Goal: Information Seeking & Learning: Learn about a topic

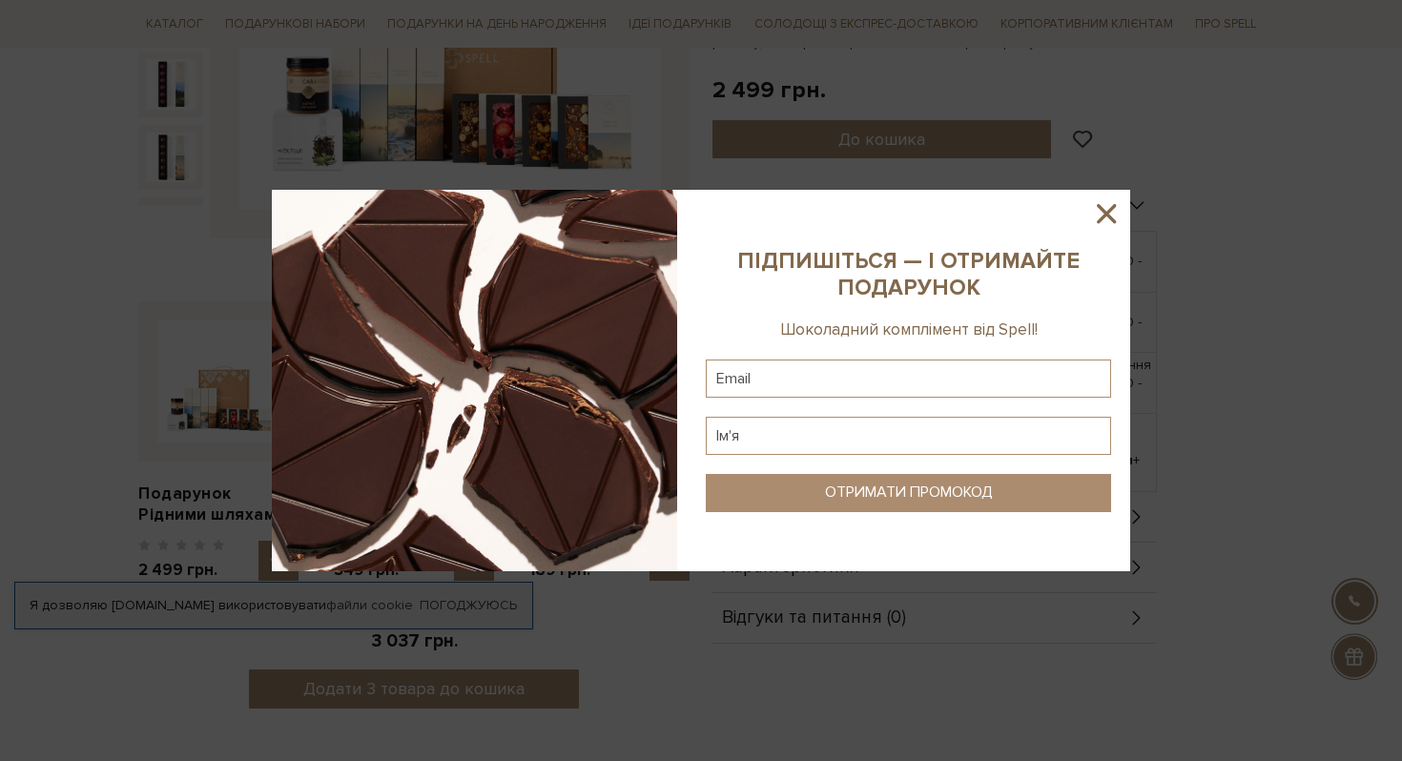
scroll to position [212, 0]
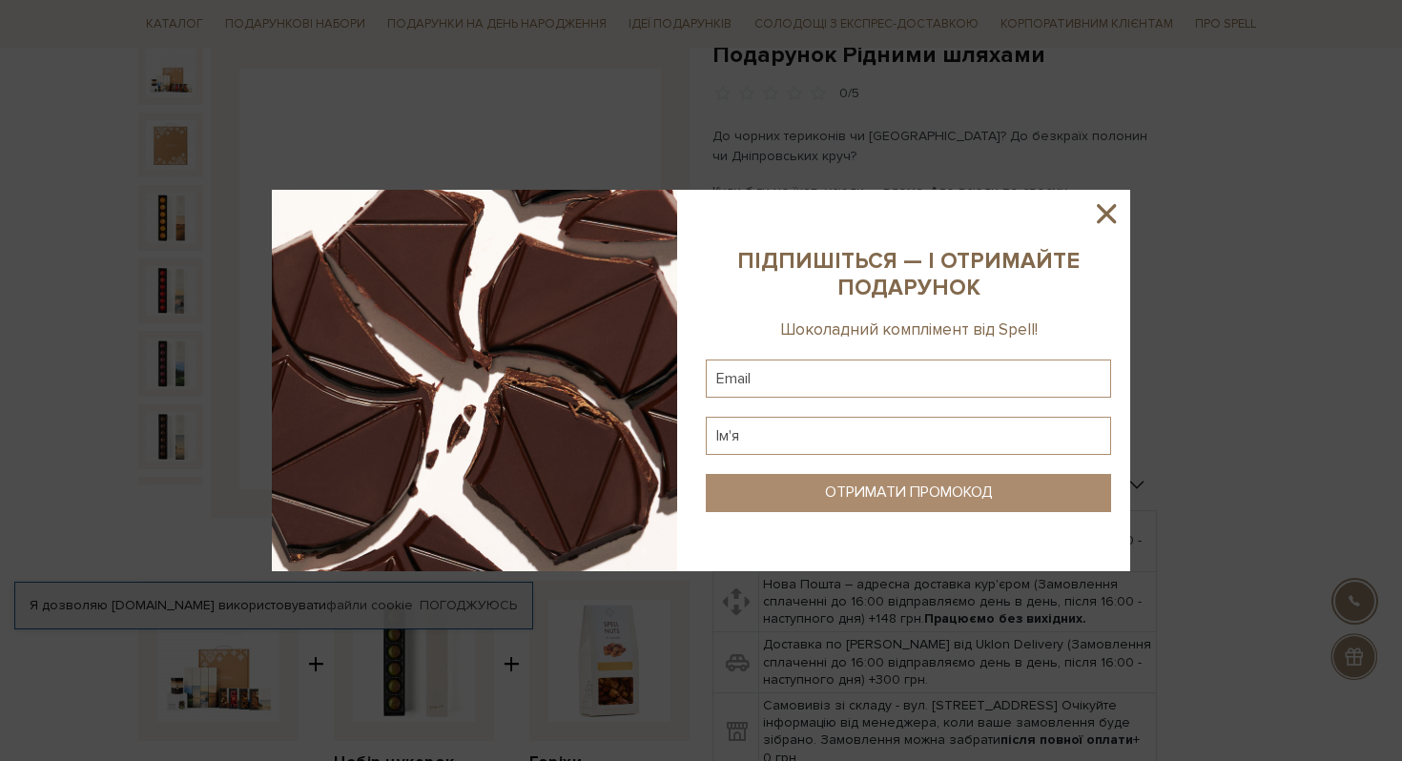
click at [1101, 212] on icon at bounding box center [1106, 213] width 32 height 32
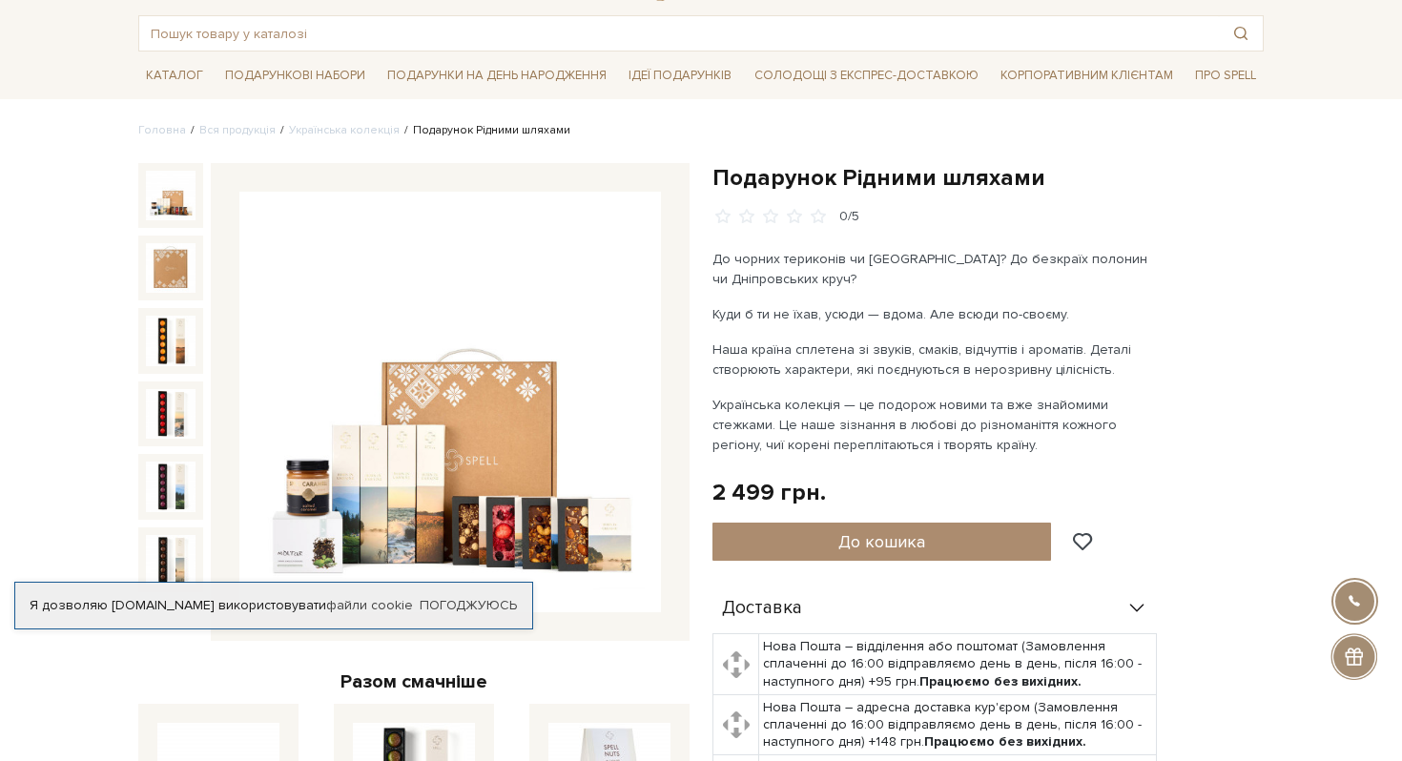
scroll to position [113, 0]
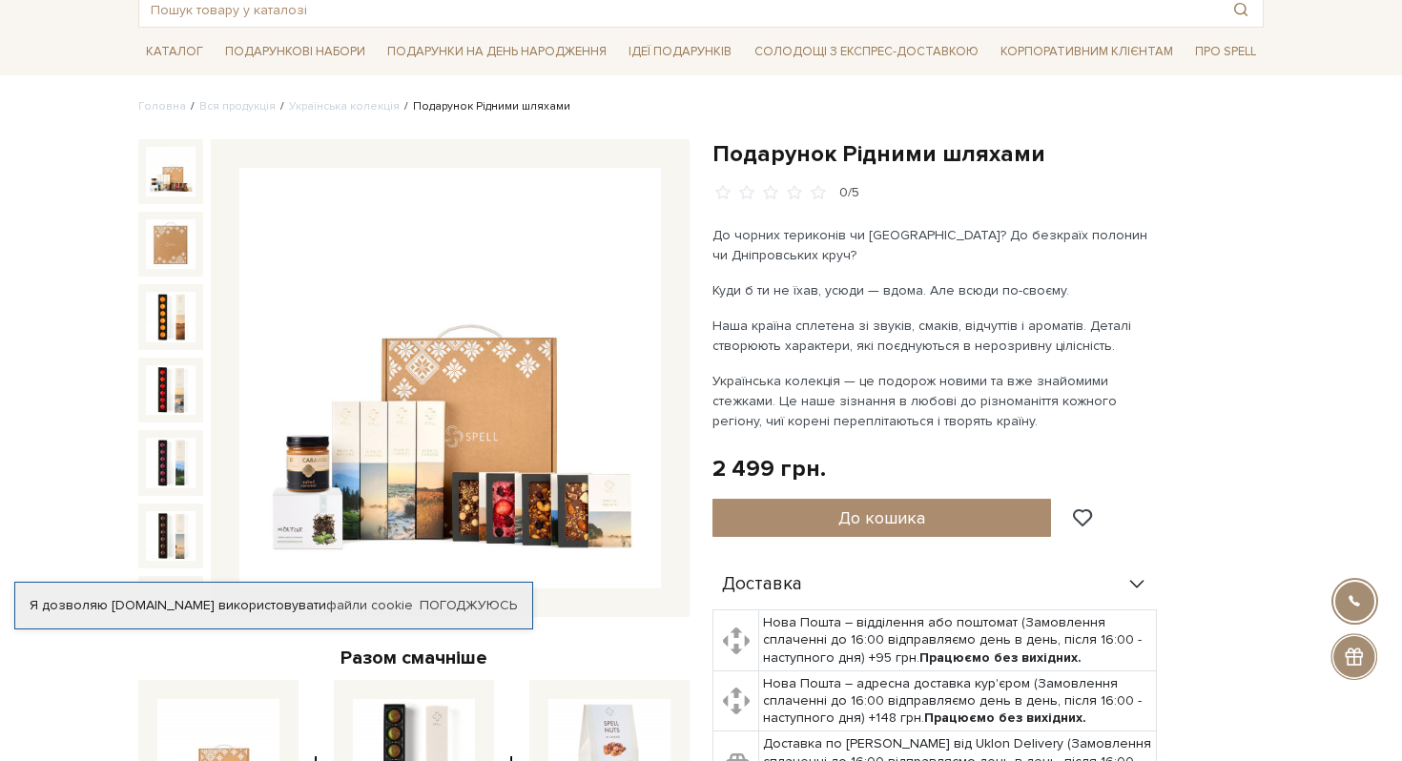
click at [518, 415] on img at bounding box center [449, 378] width 421 height 421
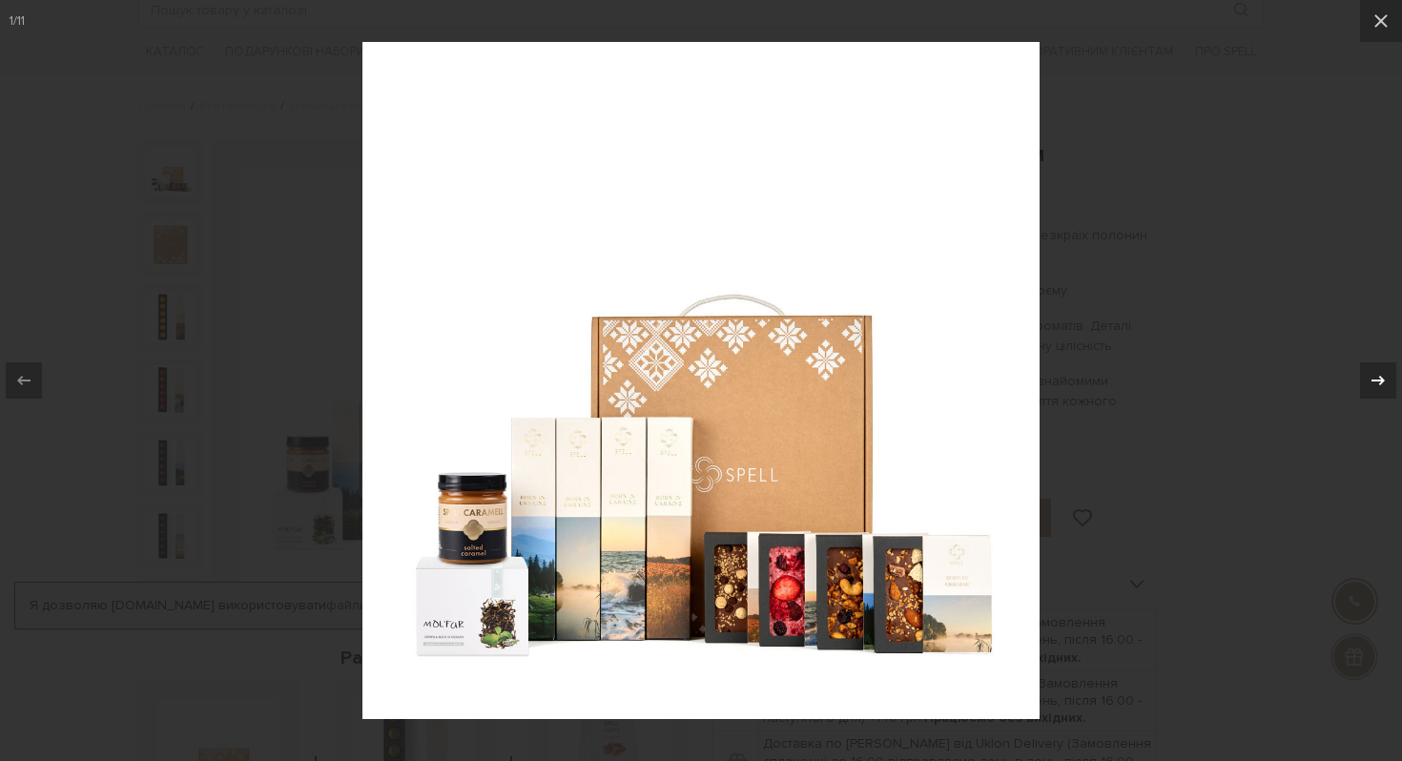
click at [1370, 375] on icon at bounding box center [1377, 380] width 23 height 23
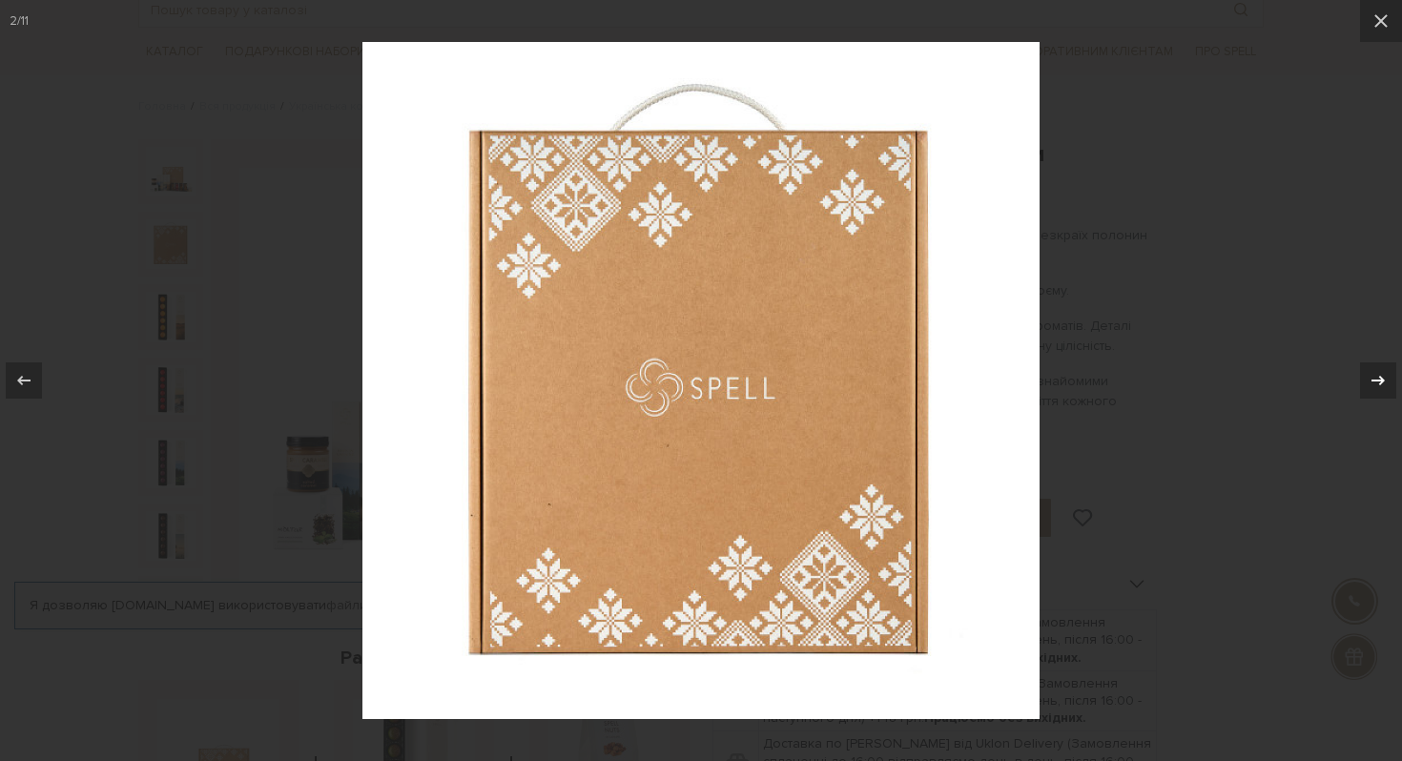
click at [1368, 377] on icon at bounding box center [1377, 380] width 23 height 23
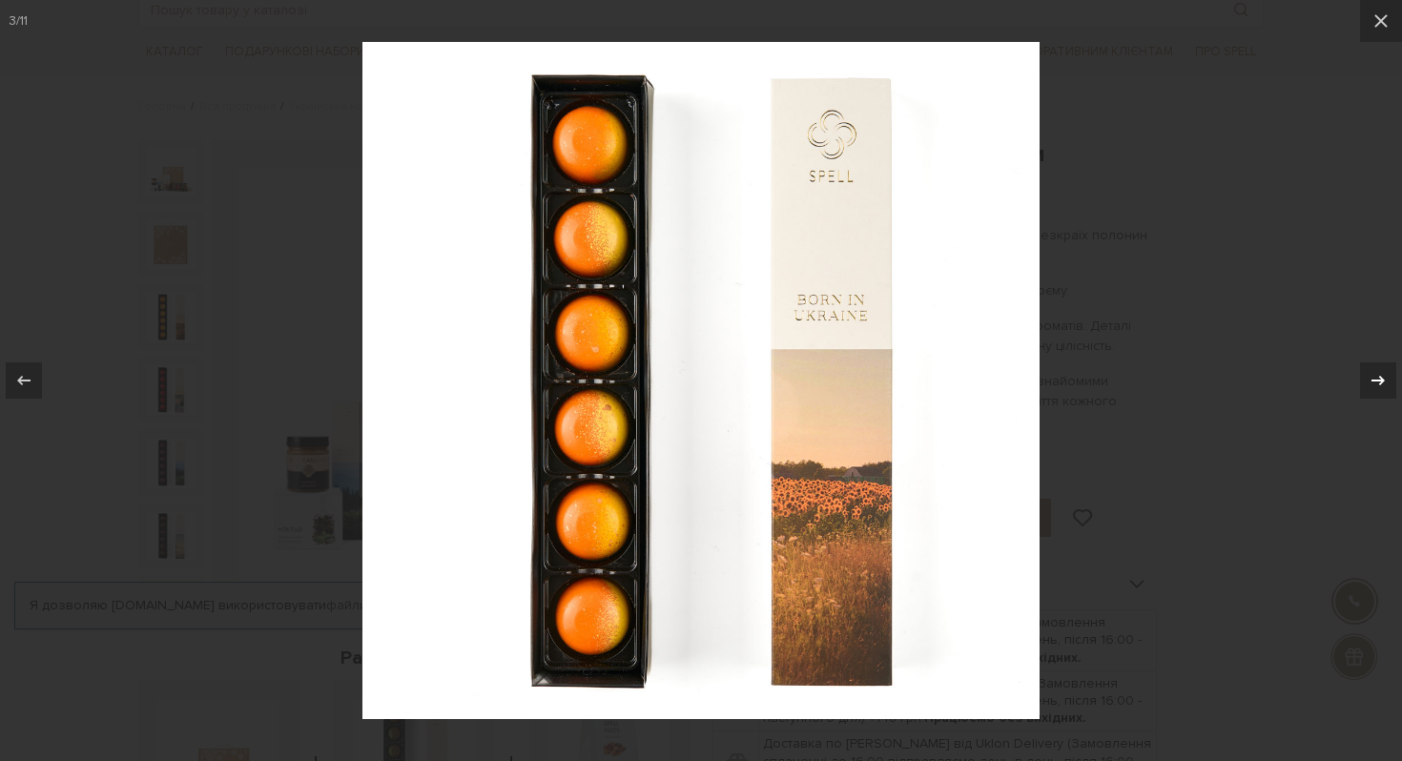
click at [1368, 377] on icon at bounding box center [1377, 380] width 23 height 23
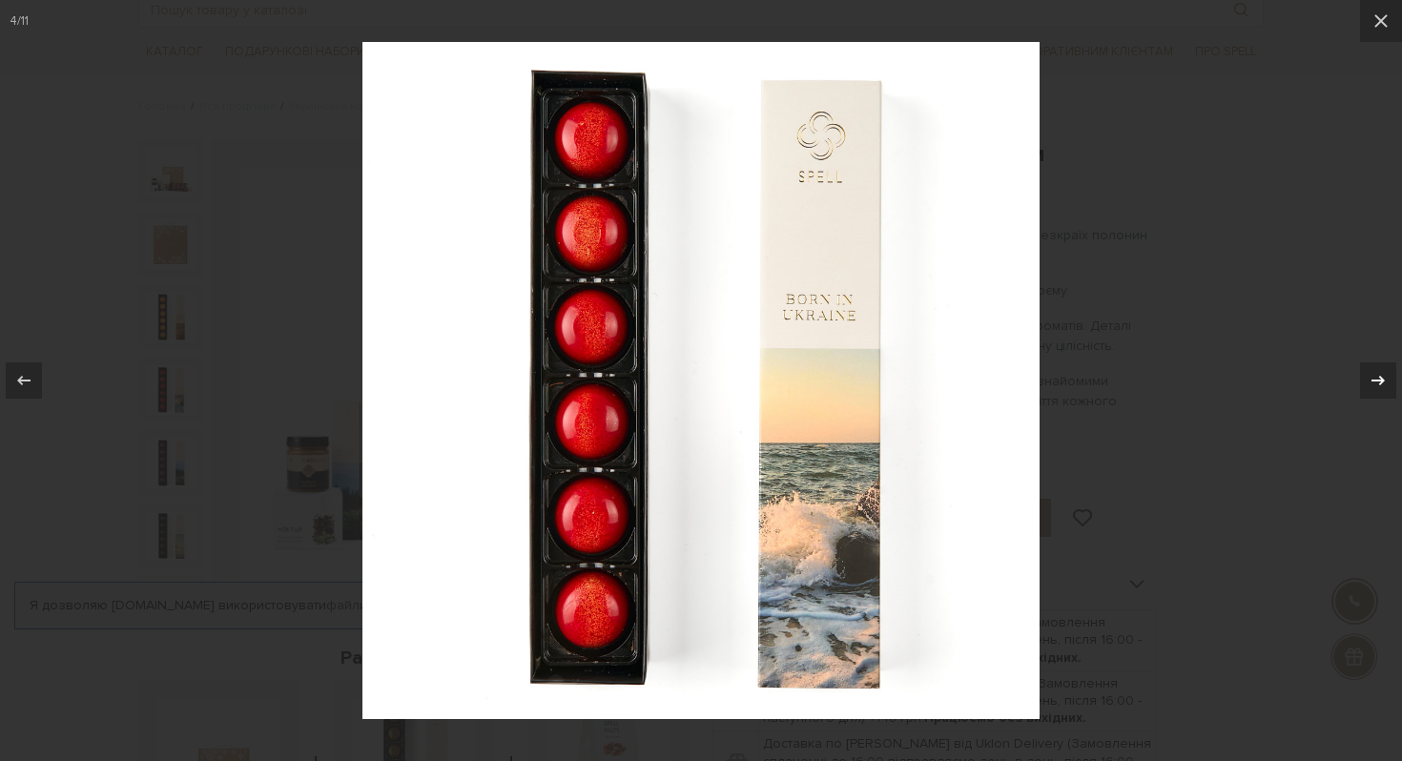
click at [1368, 377] on icon at bounding box center [1377, 380] width 23 height 23
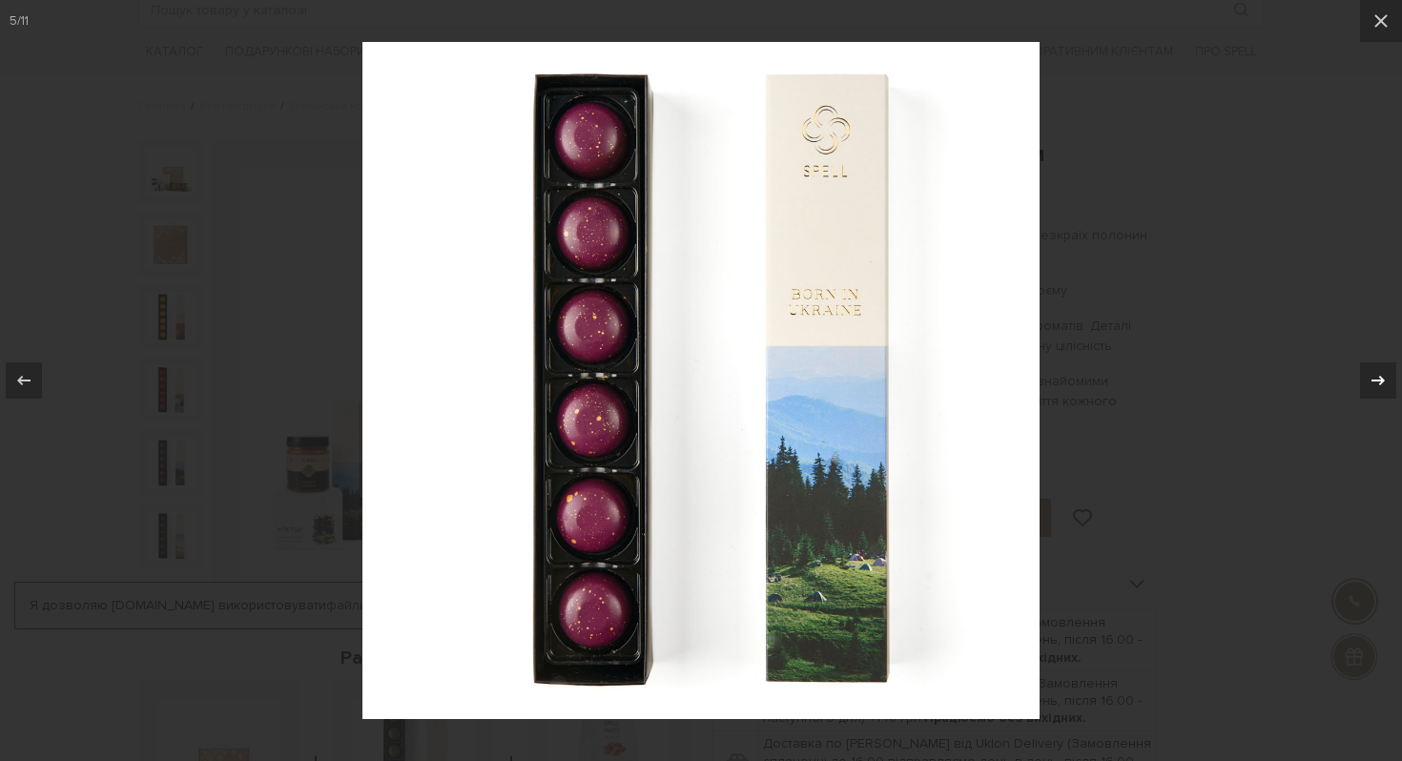
click at [1368, 377] on icon at bounding box center [1377, 380] width 23 height 23
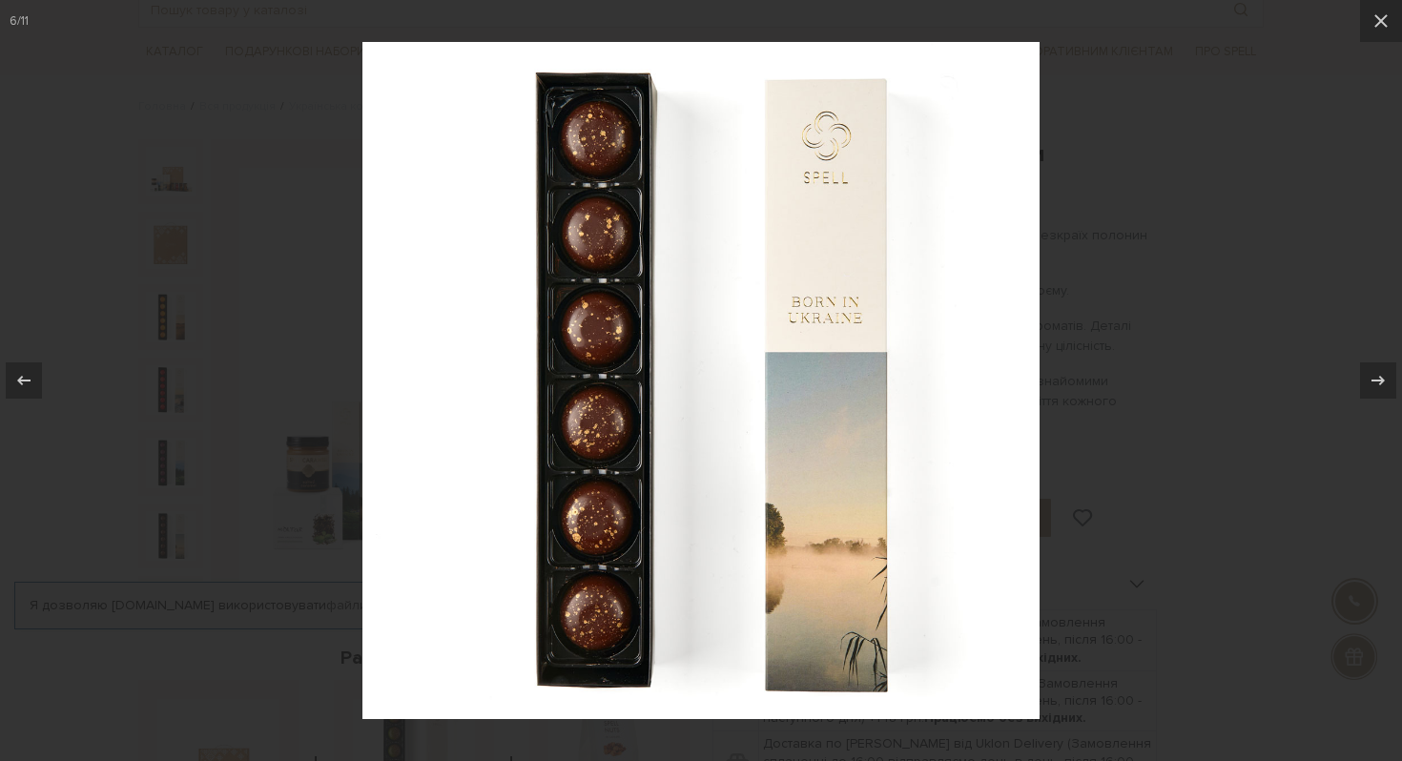
click at [1227, 375] on div at bounding box center [701, 380] width 1402 height 761
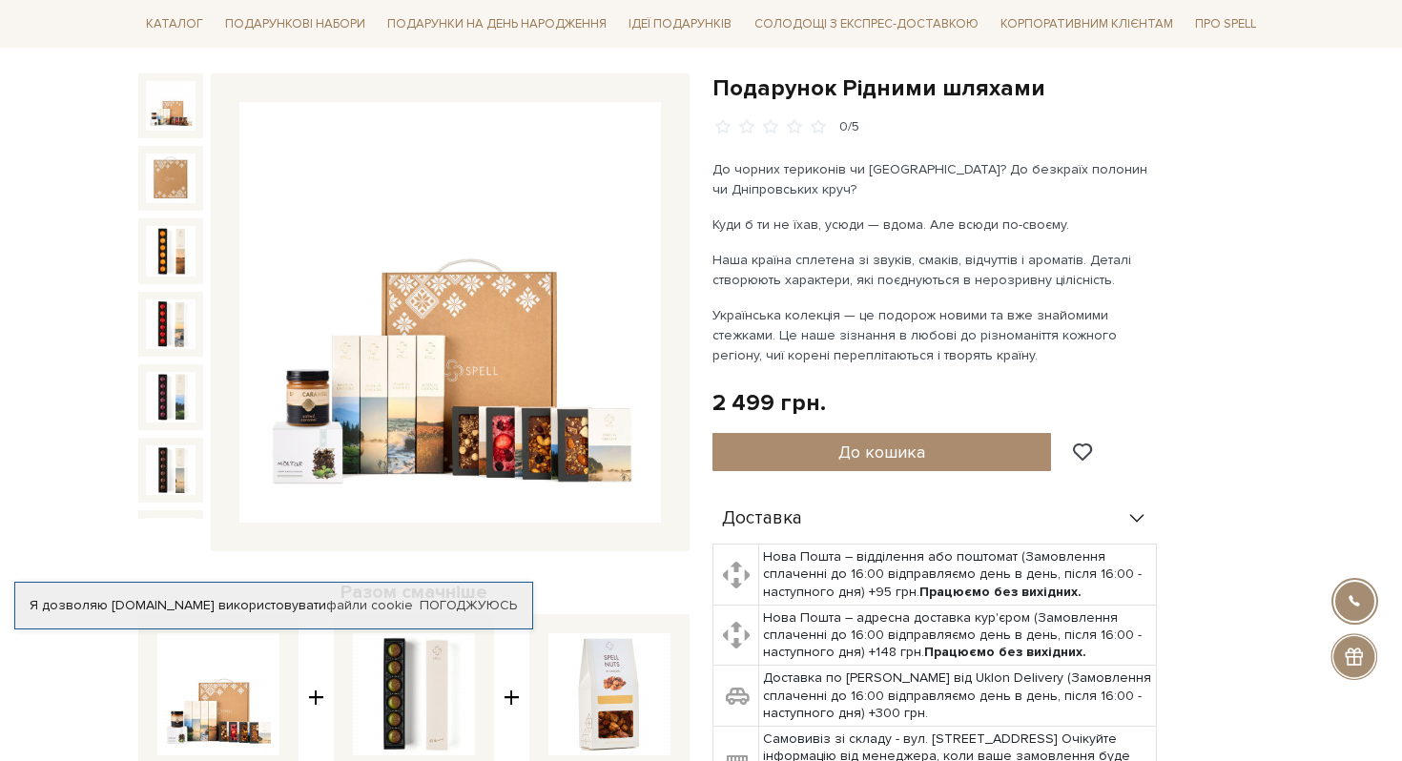
scroll to position [182, 0]
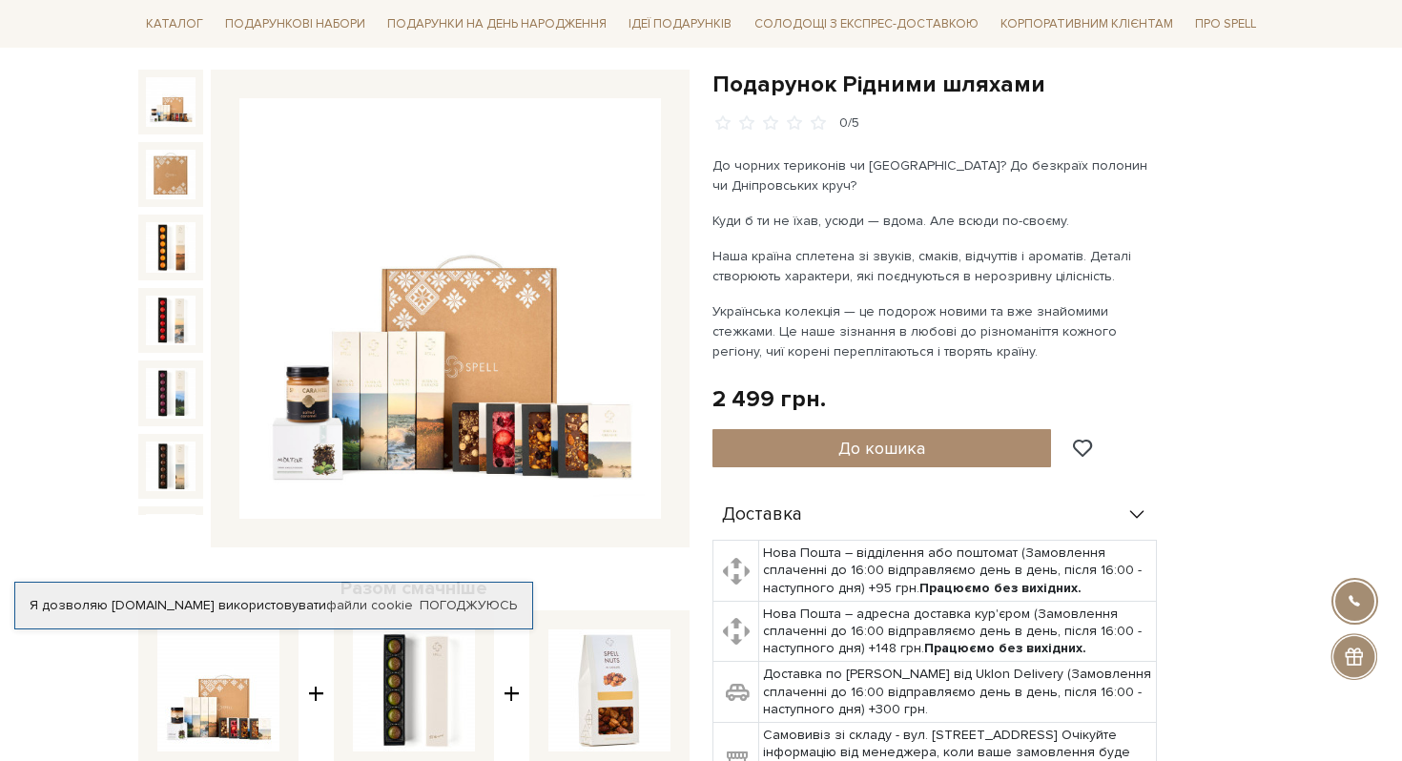
click at [545, 396] on img at bounding box center [449, 308] width 421 height 421
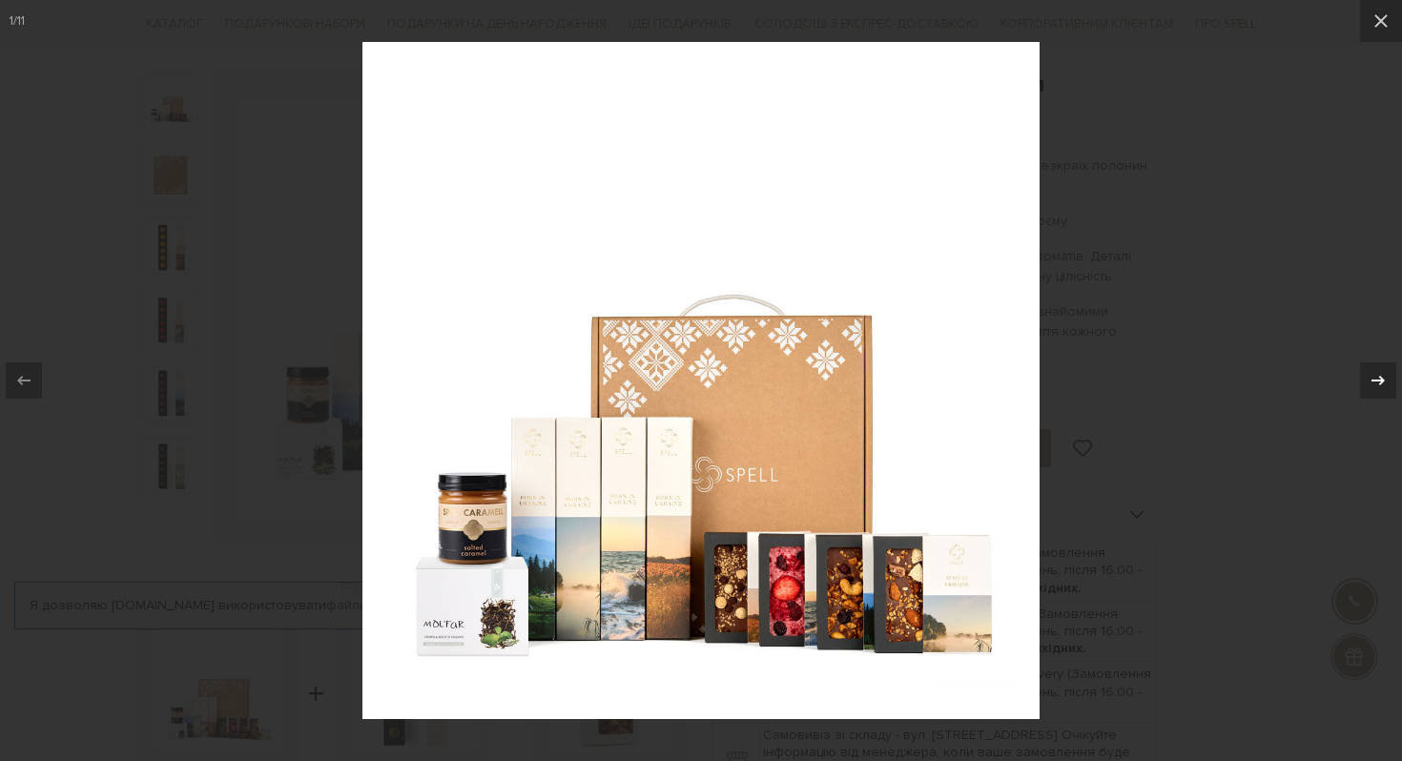
click at [1374, 379] on icon at bounding box center [1377, 381] width 13 height 10
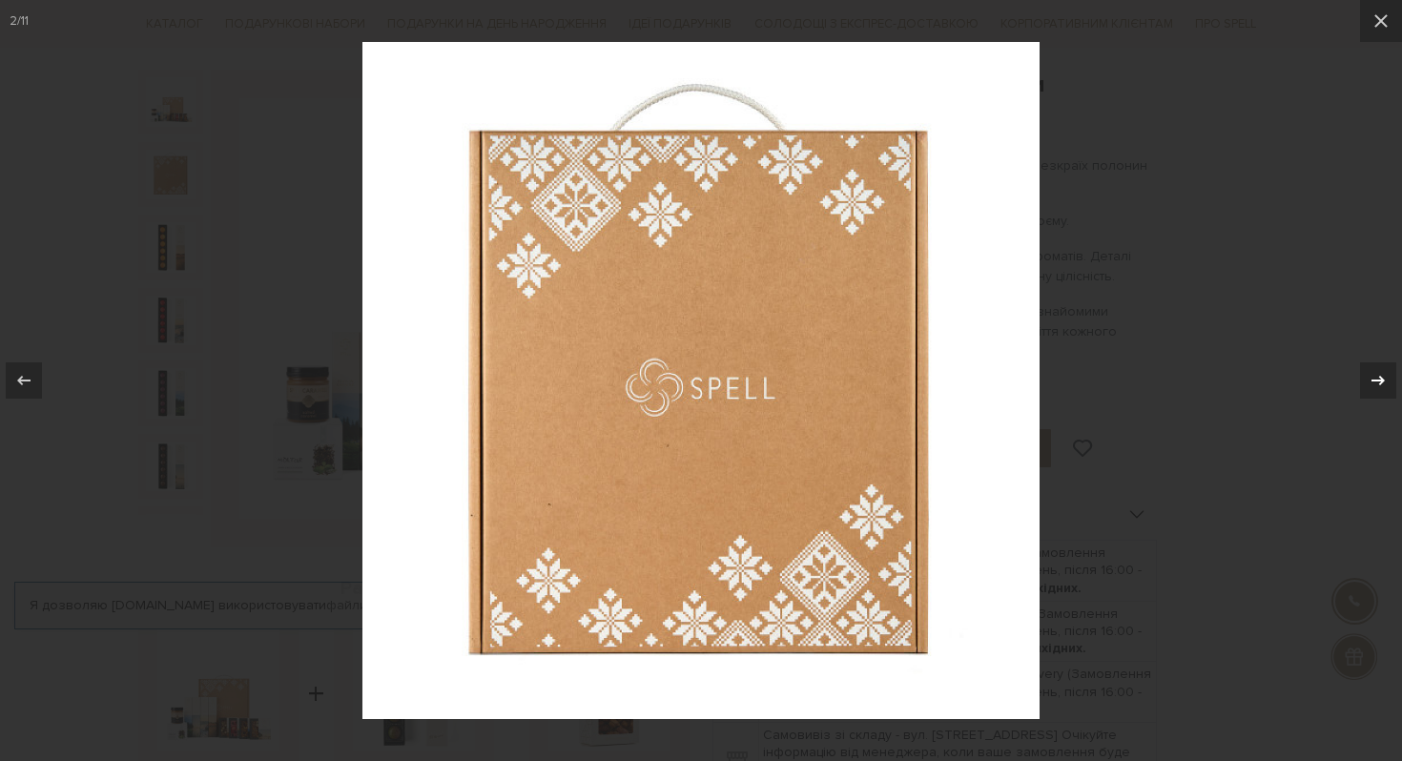
click at [1374, 379] on icon at bounding box center [1377, 381] width 13 height 10
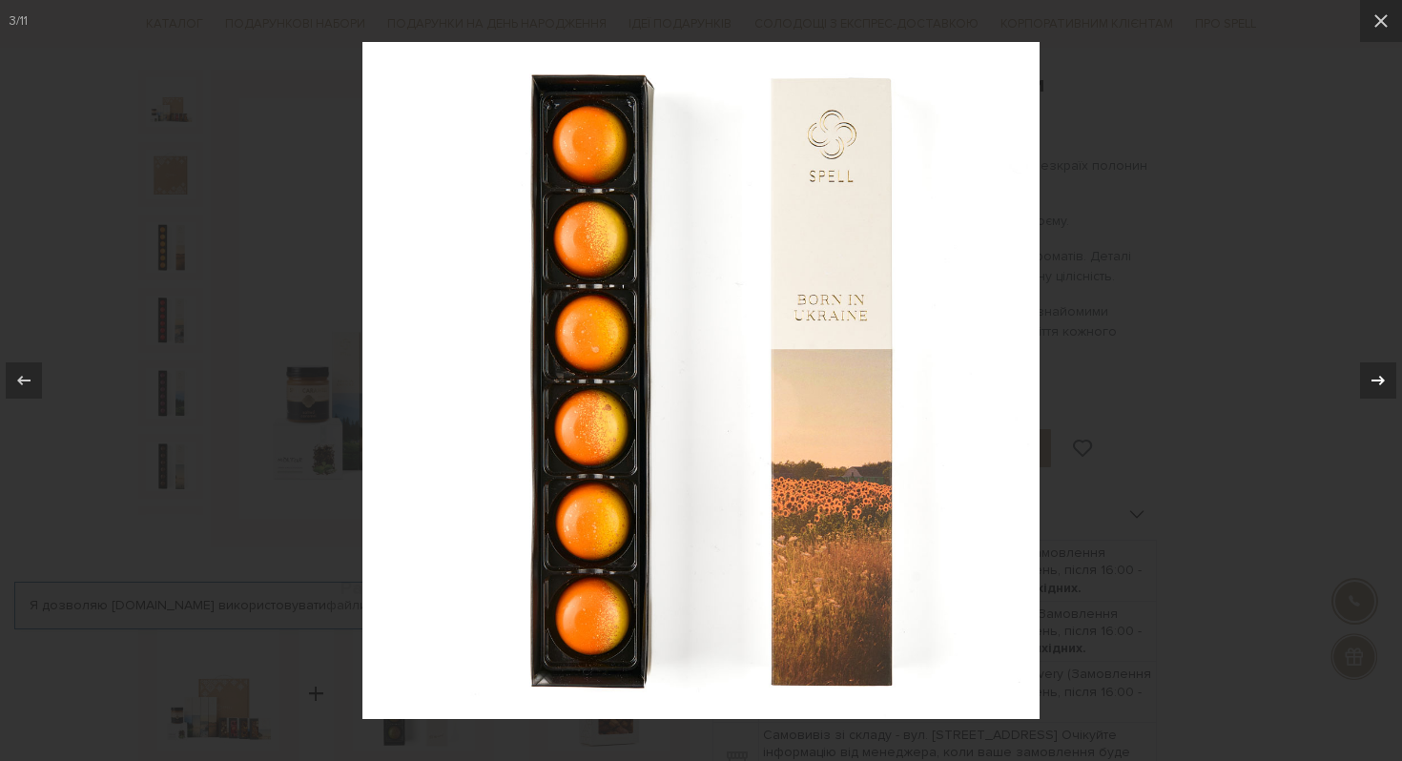
click at [1374, 379] on icon at bounding box center [1377, 381] width 13 height 10
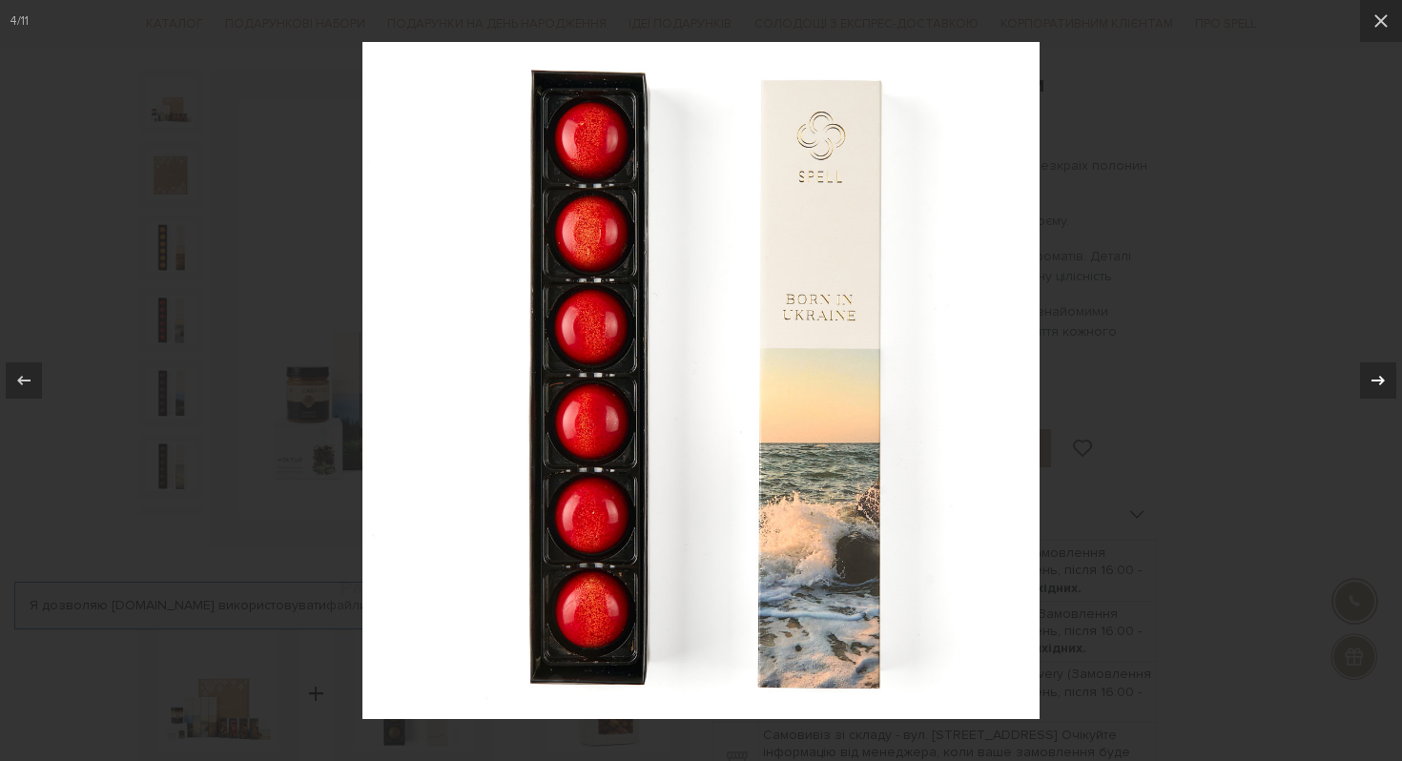
click at [1374, 379] on icon at bounding box center [1377, 381] width 13 height 10
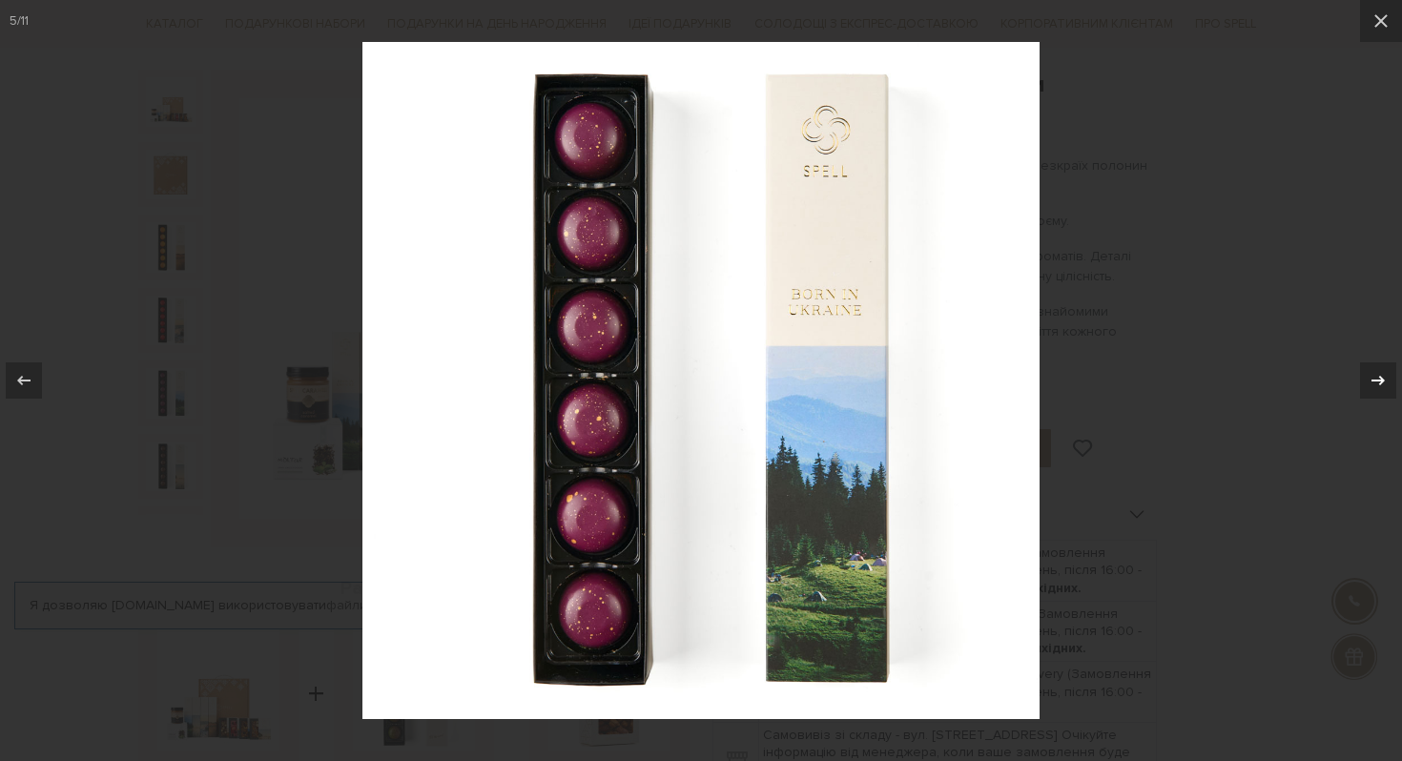
click at [1374, 379] on icon at bounding box center [1377, 381] width 13 height 10
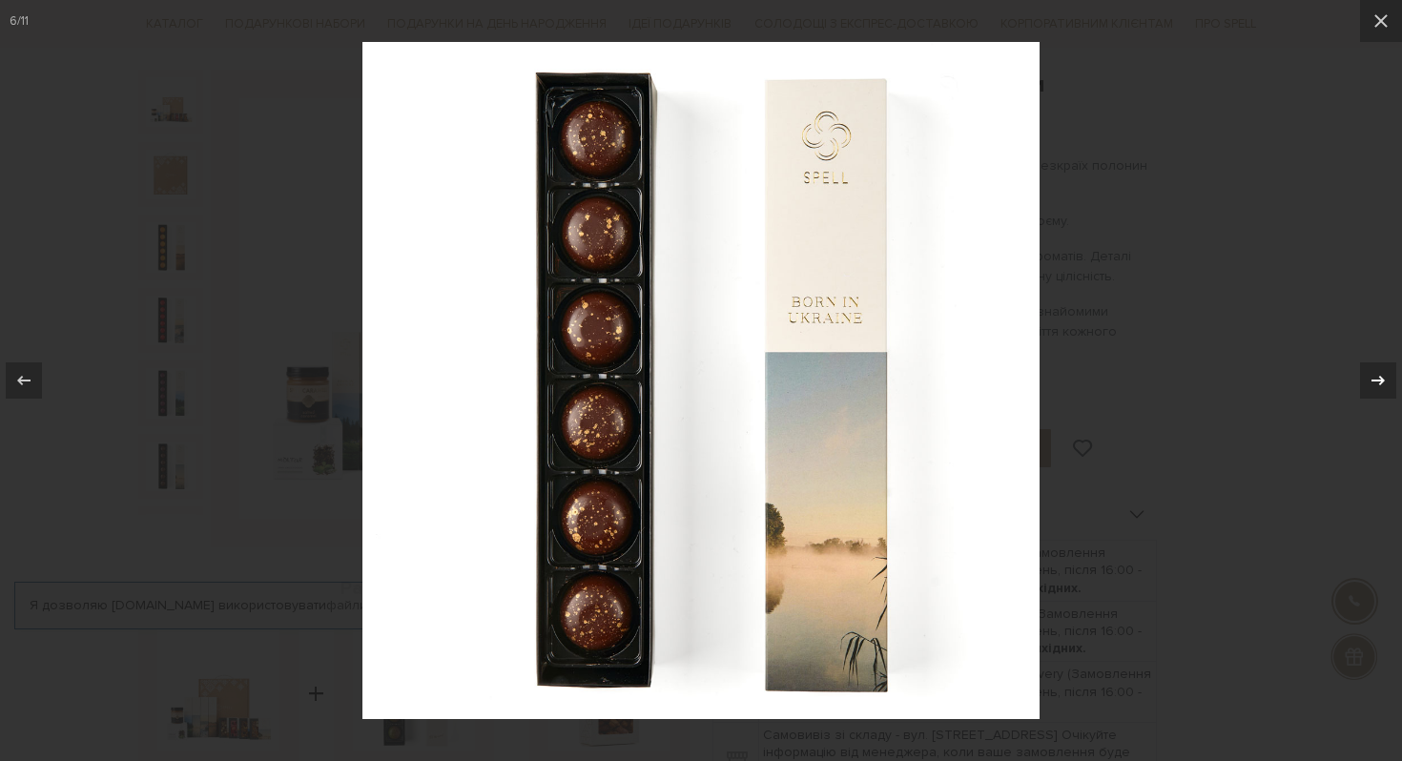
click at [1374, 379] on icon at bounding box center [1377, 381] width 13 height 10
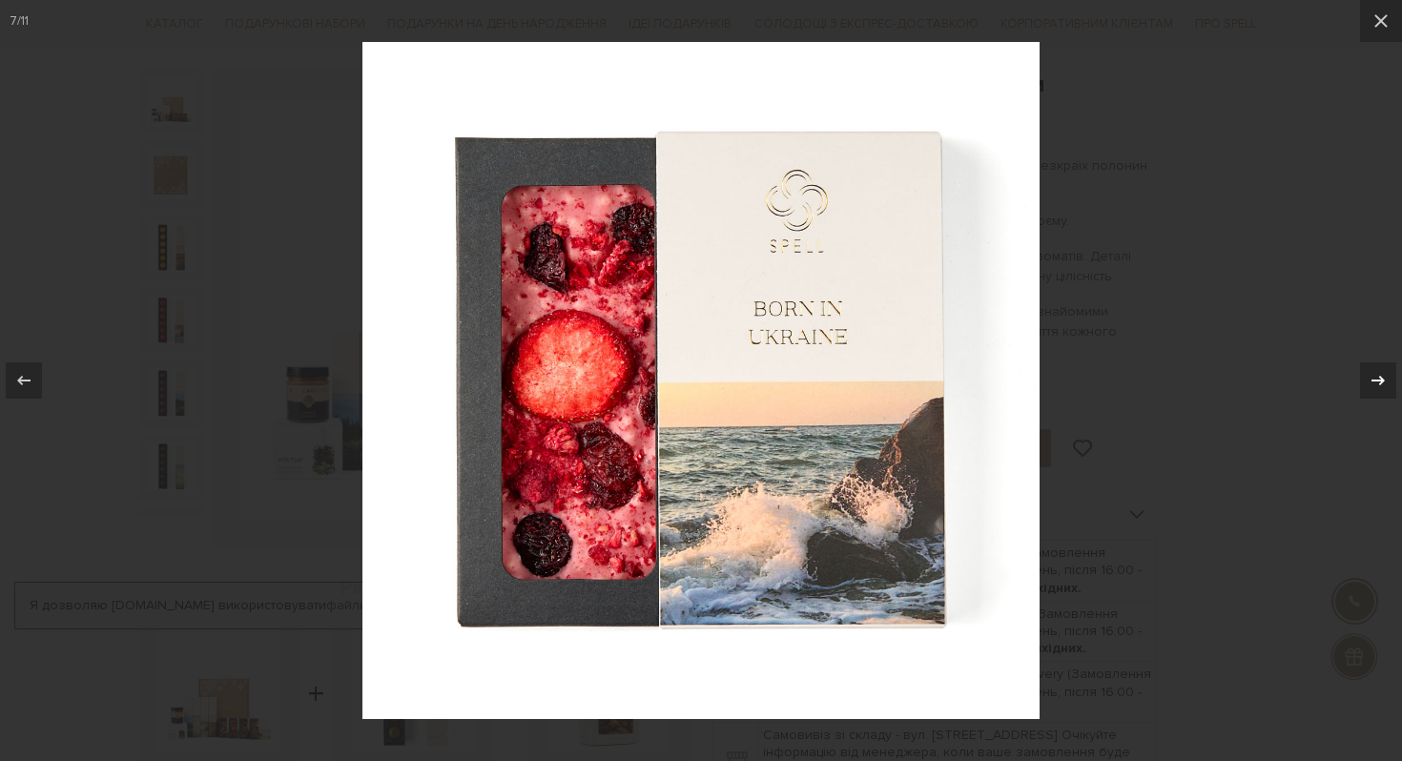
click at [1374, 379] on icon at bounding box center [1377, 381] width 13 height 10
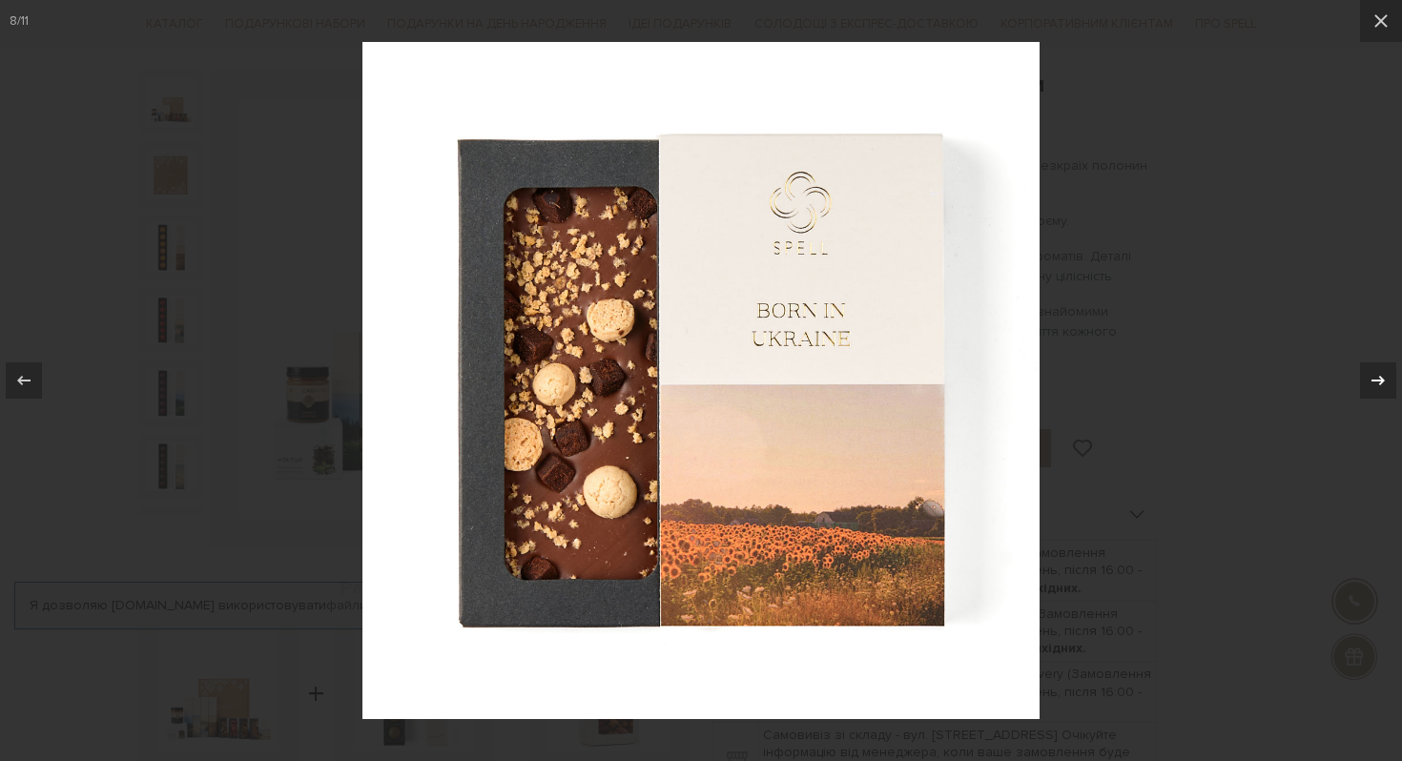
click at [1374, 379] on icon at bounding box center [1377, 381] width 13 height 10
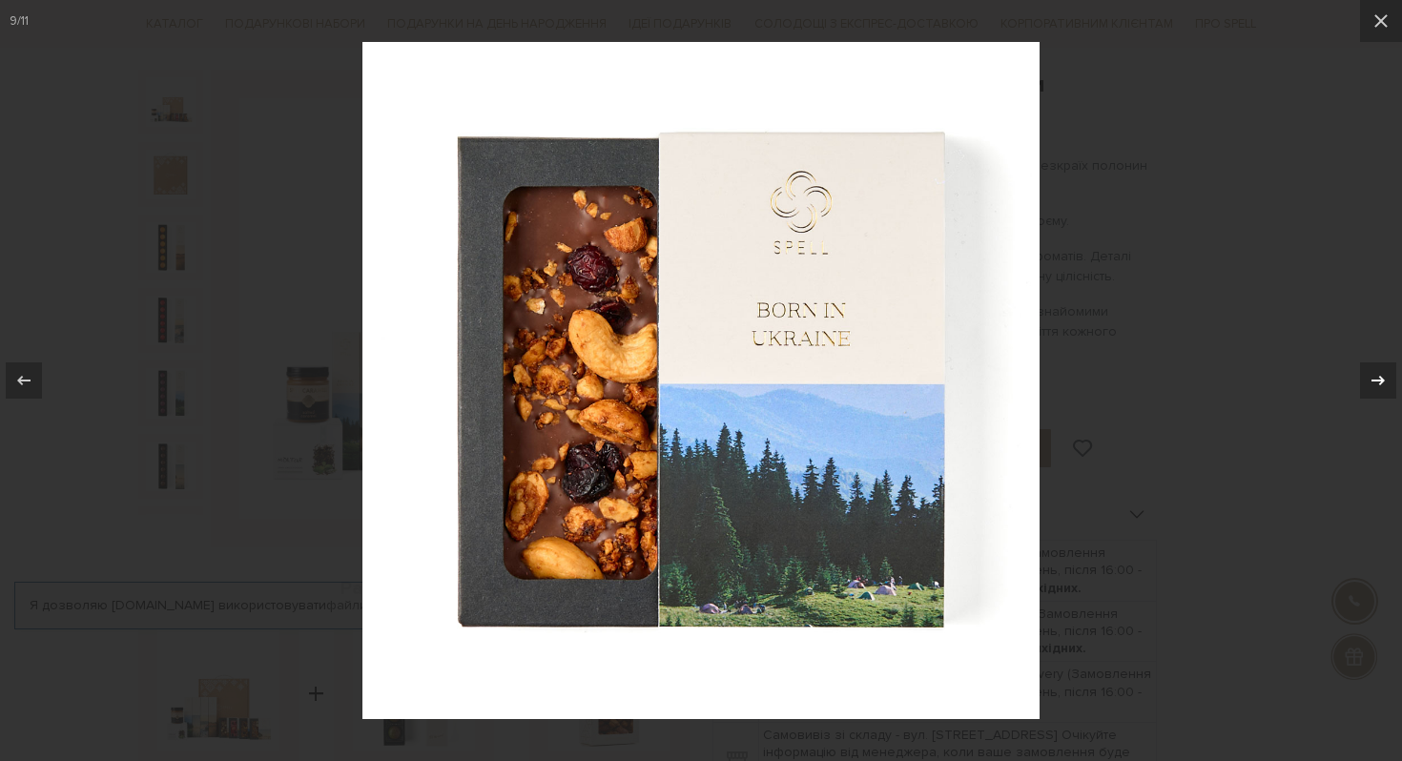
click at [1374, 379] on icon at bounding box center [1377, 381] width 13 height 10
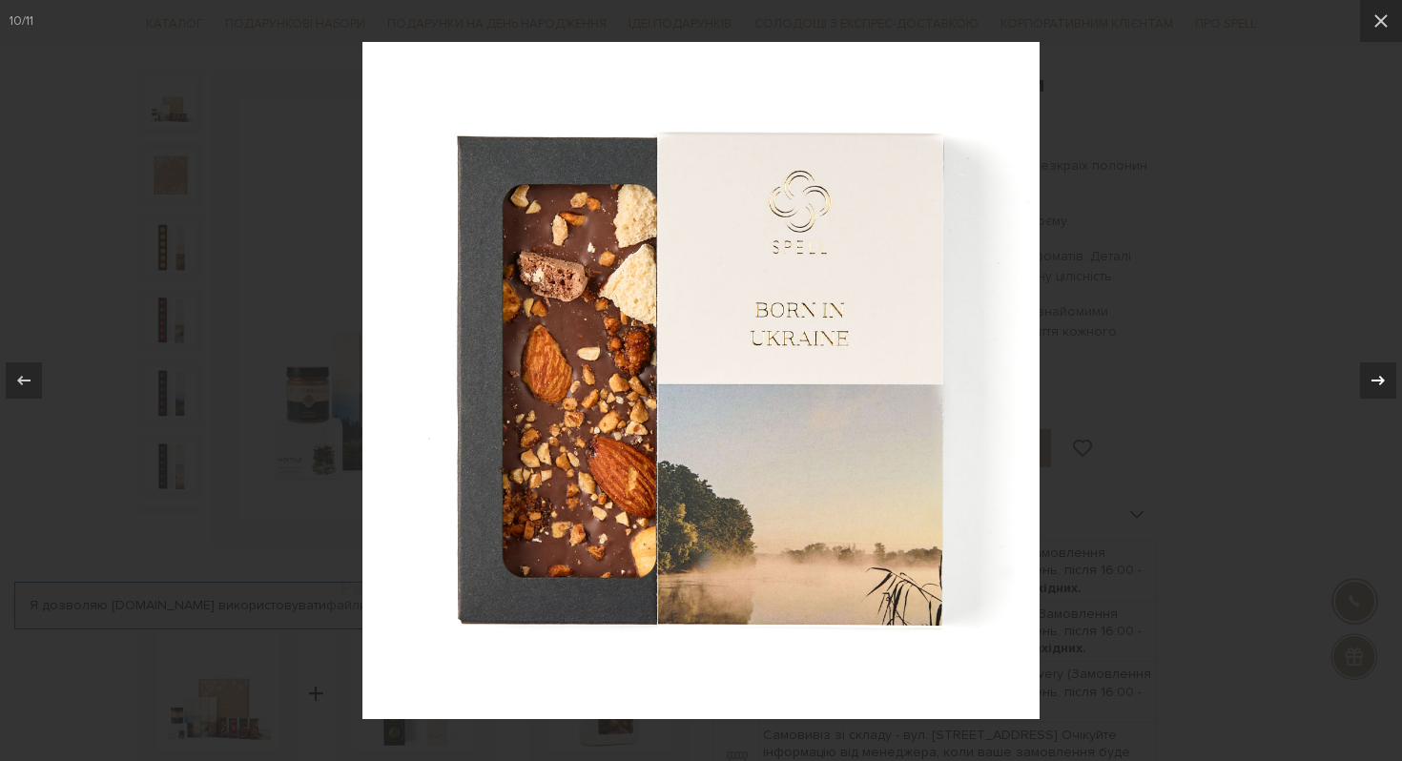
click at [1374, 379] on icon at bounding box center [1377, 381] width 13 height 10
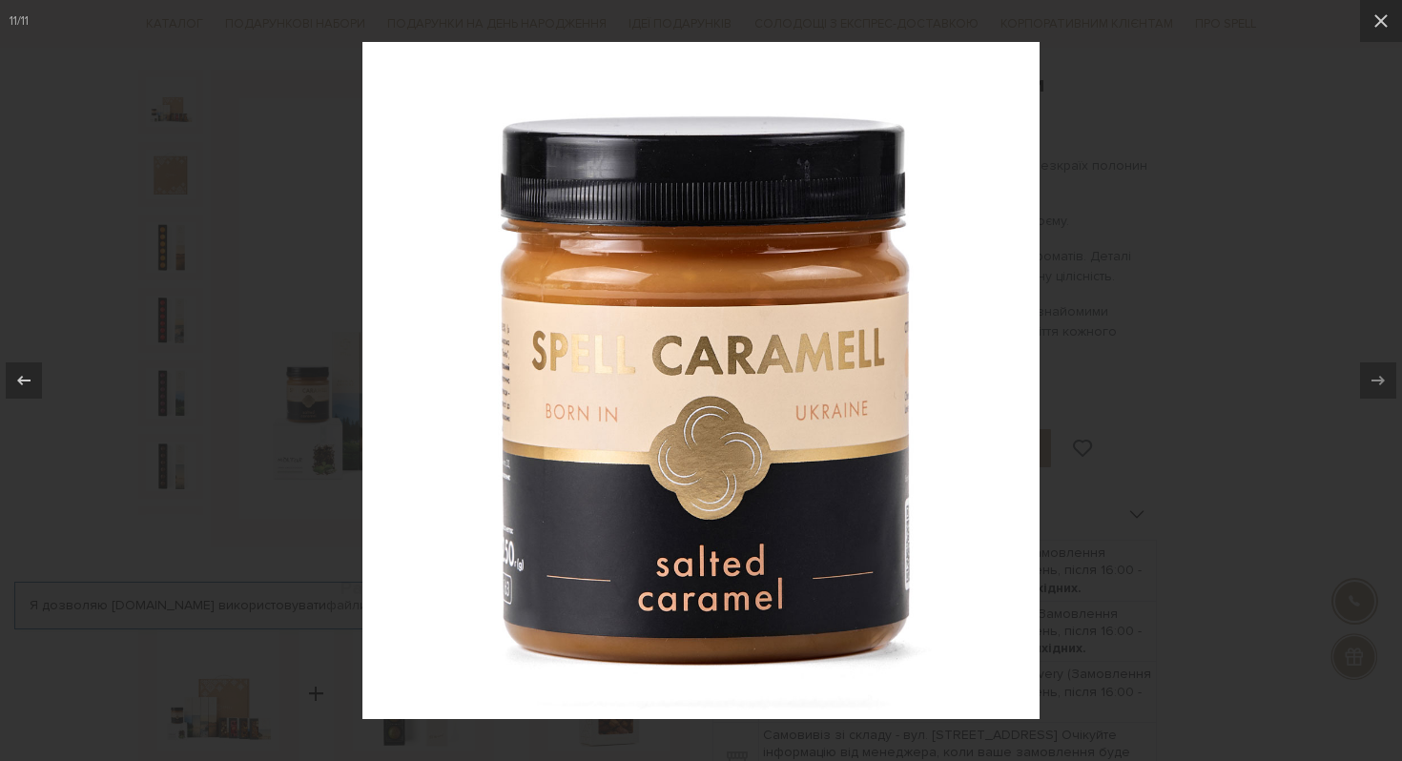
click at [1182, 396] on div at bounding box center [701, 380] width 1402 height 761
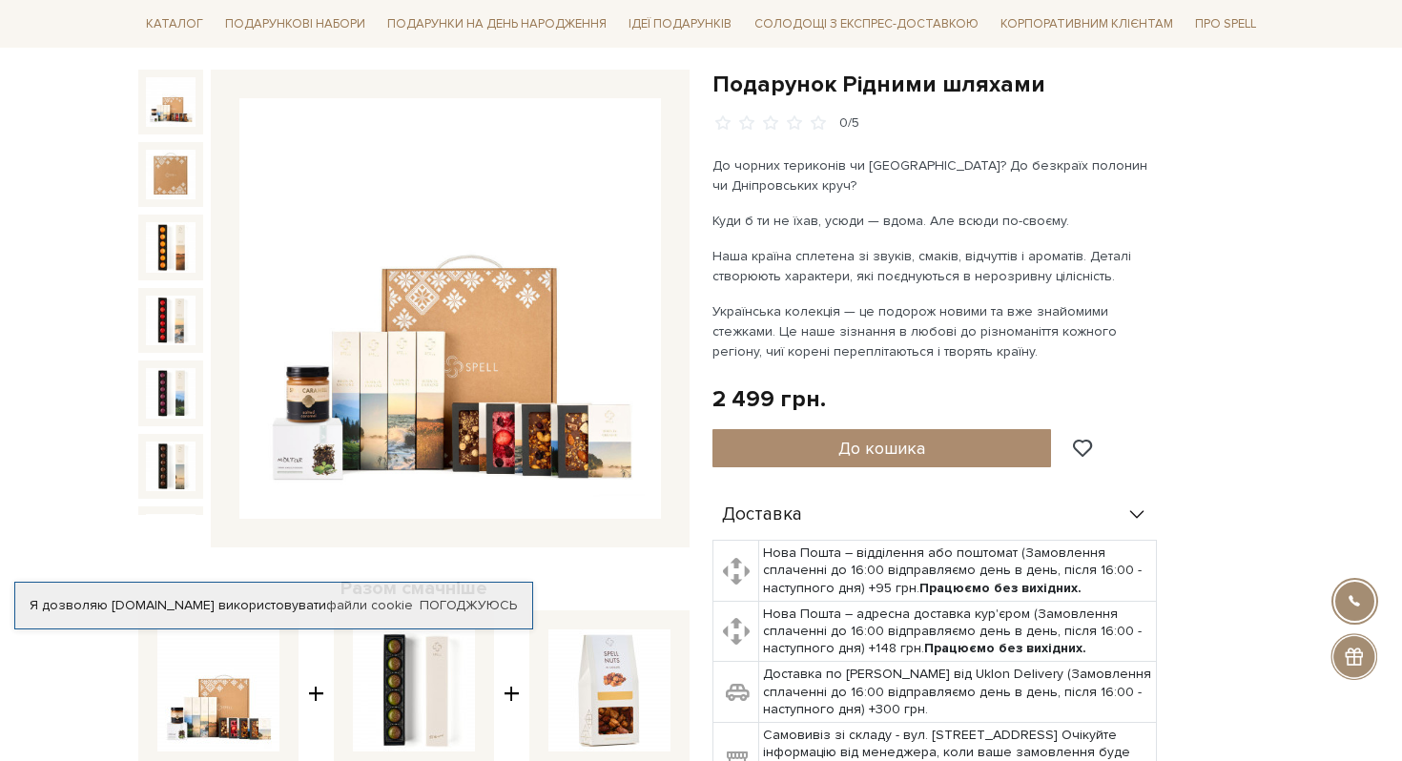
scroll to position [356, 0]
